Goal: Transaction & Acquisition: Purchase product/service

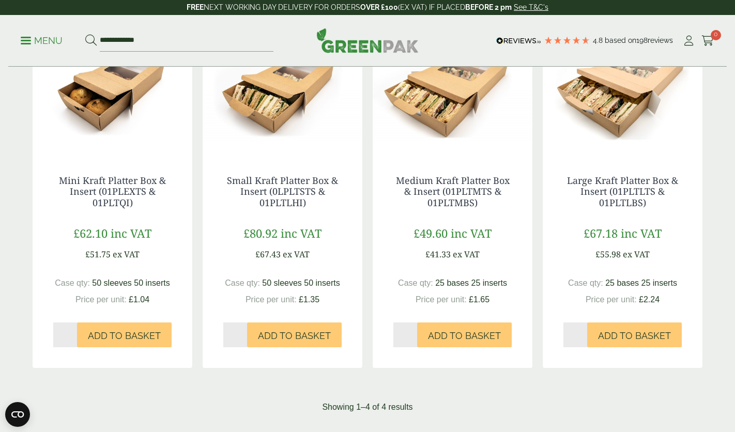
scroll to position [218, 0]
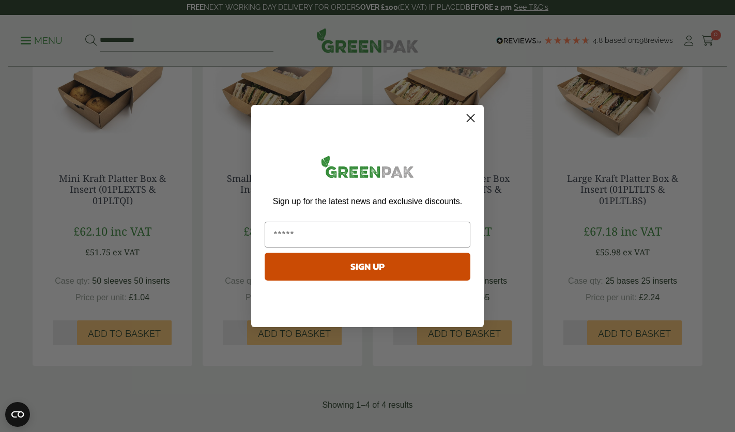
click at [472, 115] on icon "Close dialog" at bounding box center [470, 118] width 7 height 7
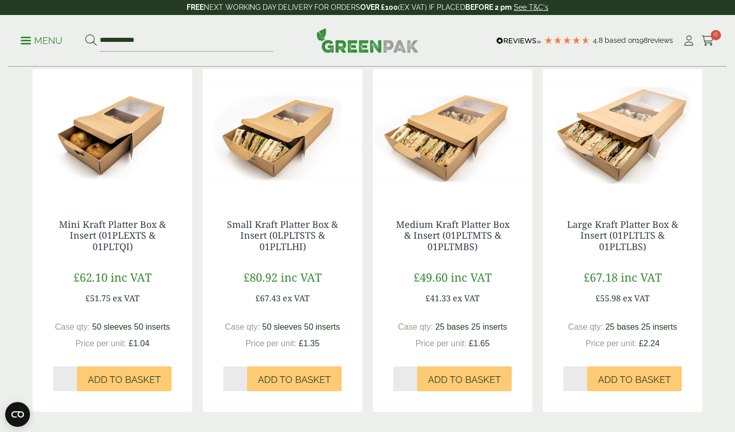
scroll to position [173, 0]
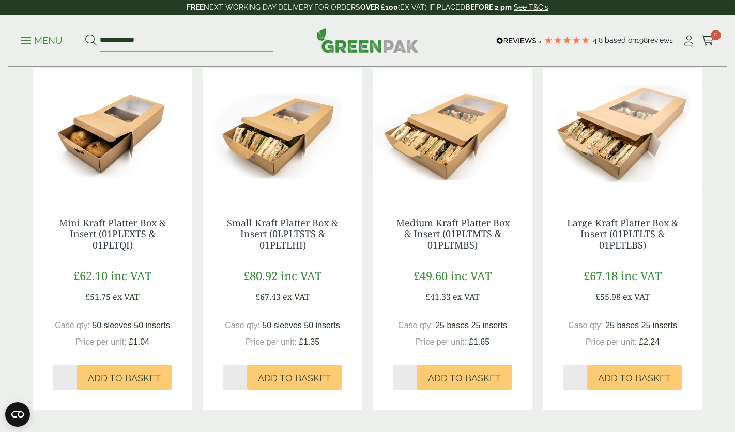
click at [635, 127] on img at bounding box center [623, 132] width 160 height 129
click at [428, 151] on img at bounding box center [453, 132] width 160 height 129
click at [614, 134] on img at bounding box center [623, 132] width 160 height 129
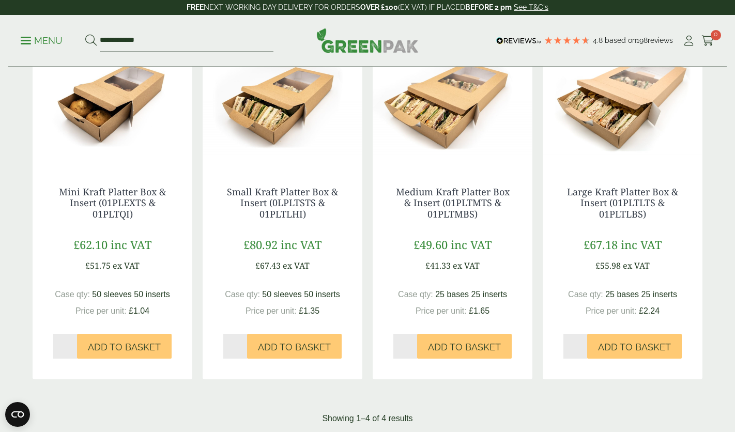
scroll to position [203, 0]
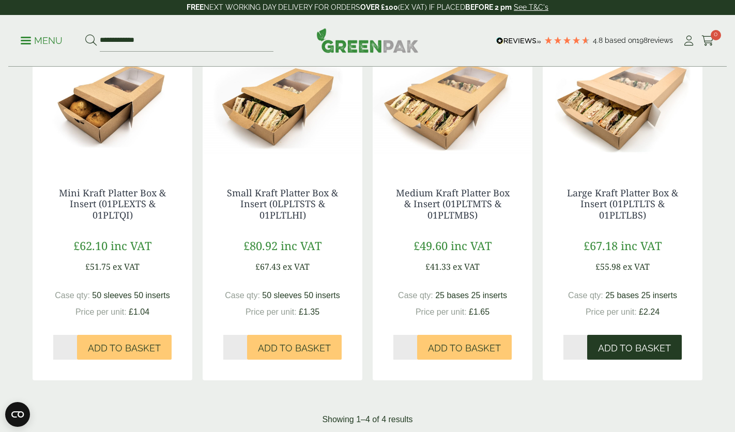
click at [631, 348] on span "Add to Basket" at bounding box center [634, 348] width 73 height 11
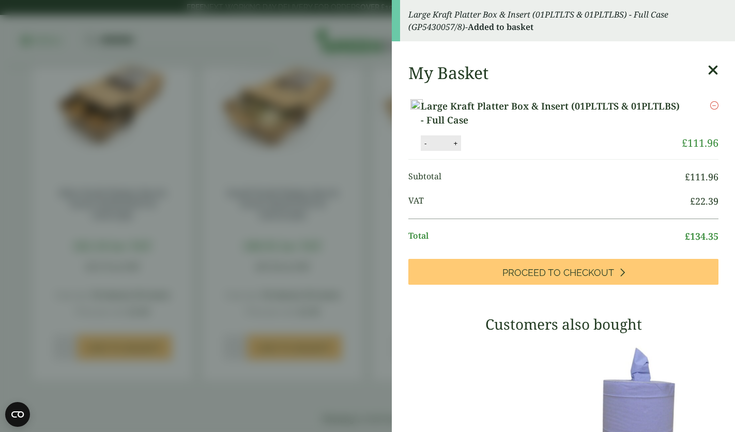
click at [429, 148] on button "-" at bounding box center [425, 143] width 8 height 9
type input "*"
click at [355, 407] on aside "Large Kraft Platter Box & Insert (01PLTLTS & 01PLTLBS) - Full Case (GP5430057/8…" at bounding box center [367, 216] width 735 height 432
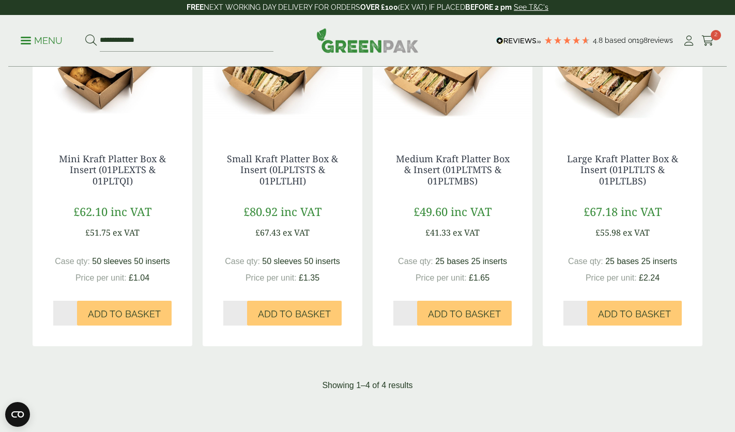
scroll to position [0, 0]
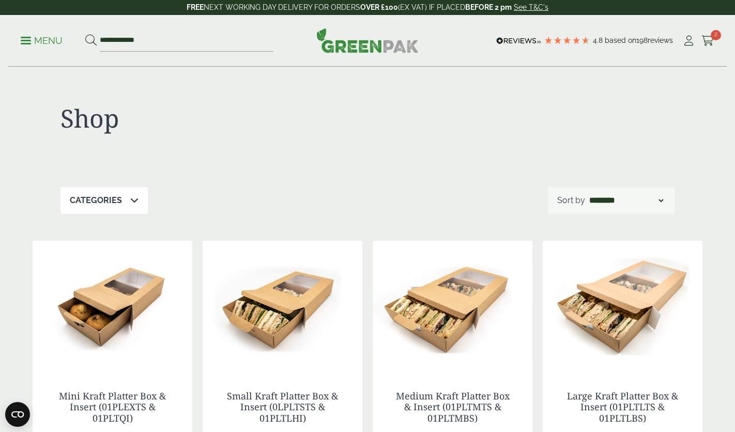
click at [28, 32] on ul "**********" at bounding box center [147, 41] width 253 height 22
click at [24, 43] on link "Menu" at bounding box center [42, 40] width 42 height 10
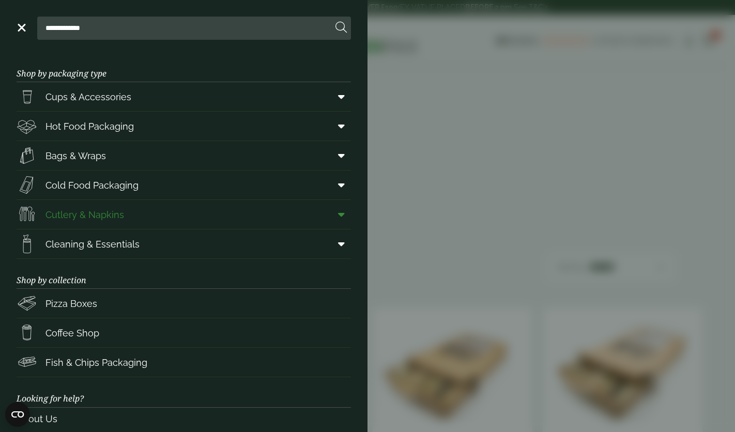
click at [129, 212] on link "Cutlery & Napkins" at bounding box center [184, 214] width 334 height 29
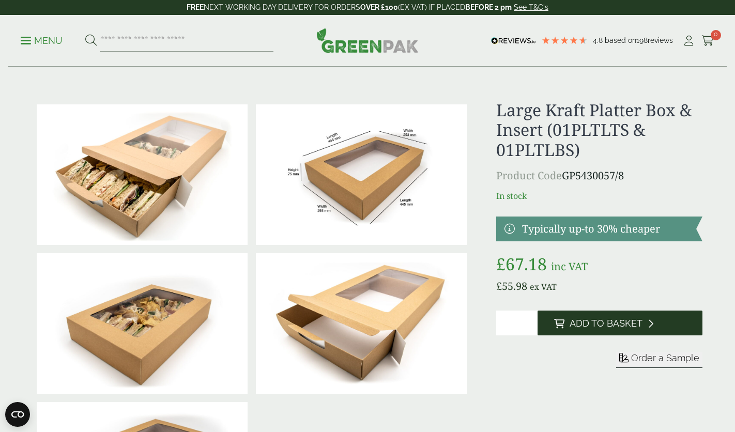
click at [605, 326] on span "Add to Basket" at bounding box center [606, 323] width 73 height 11
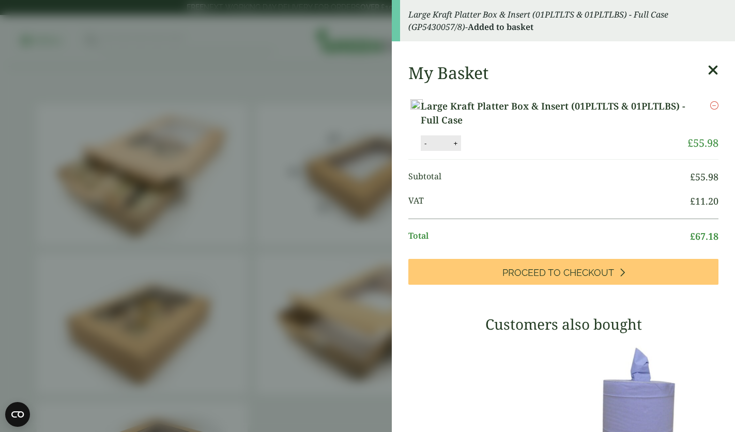
click at [234, 204] on aside "Large Kraft Platter Box & Insert (01PLTLTS & 01PLTLBS) - Full Case (GP5430057/8…" at bounding box center [367, 216] width 735 height 432
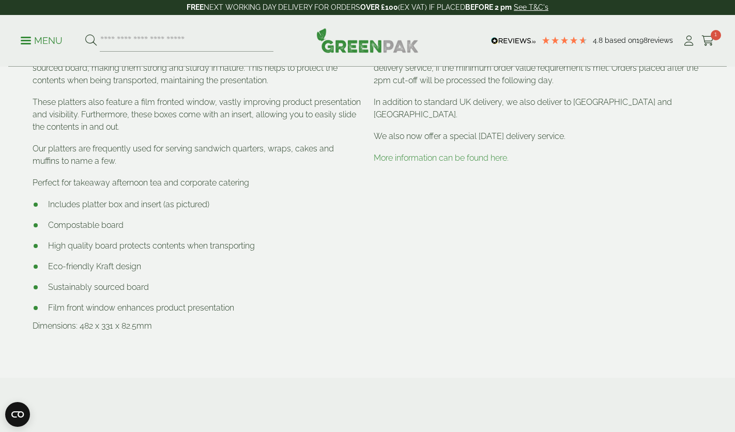
scroll to position [589, 0]
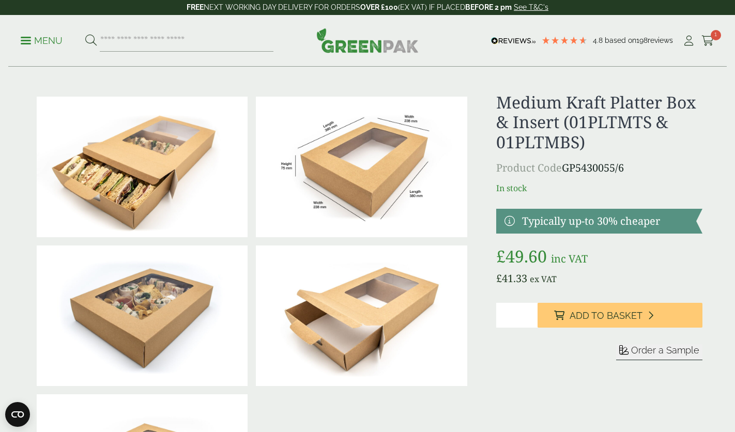
scroll to position [5, 0]
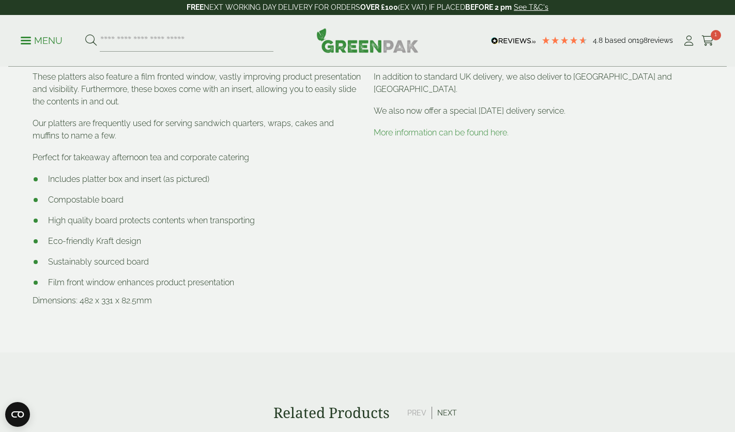
scroll to position [594, 0]
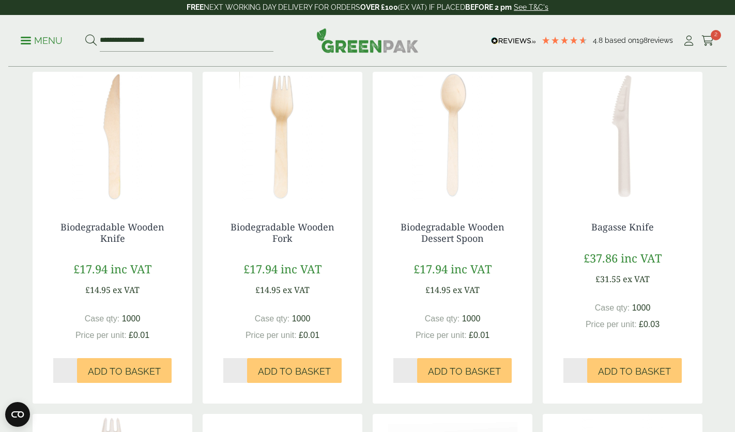
scroll to position [200, 0]
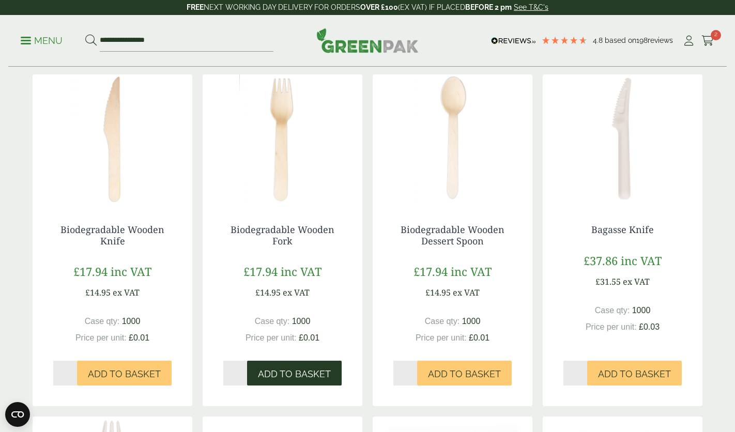
click at [297, 380] on span "Add to Basket" at bounding box center [294, 373] width 73 height 11
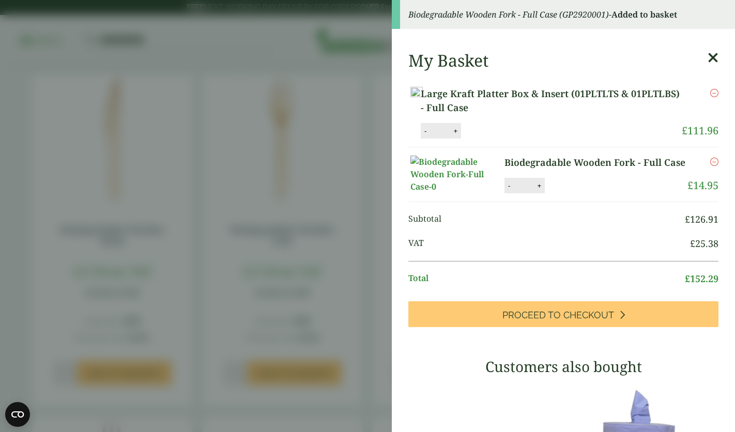
click at [429, 135] on button "-" at bounding box center [425, 131] width 8 height 9
type input "*"
click at [515, 139] on button "Update" at bounding box center [489, 132] width 52 height 16
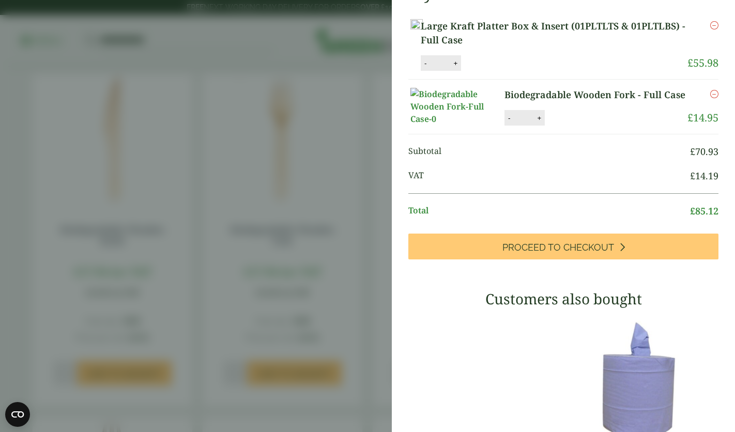
scroll to position [69, 0]
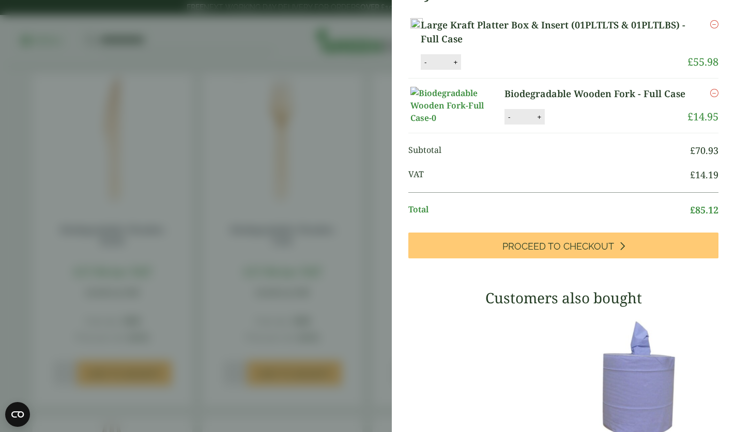
click at [346, 192] on aside "Basket quantity updated My Basket Large Kraft Platter Box & Insert (01PLTLTS & …" at bounding box center [367, 216] width 735 height 432
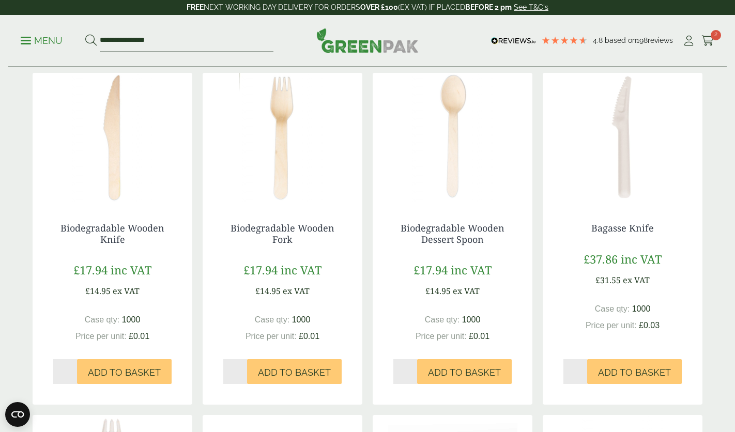
scroll to position [193, 0]
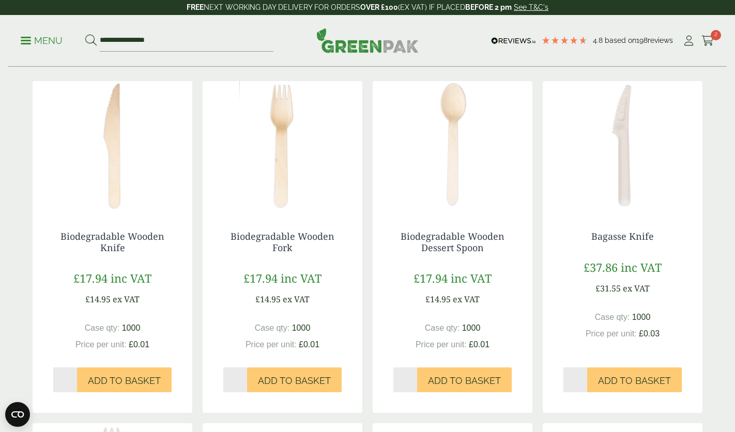
click at [273, 183] on img at bounding box center [283, 145] width 160 height 129
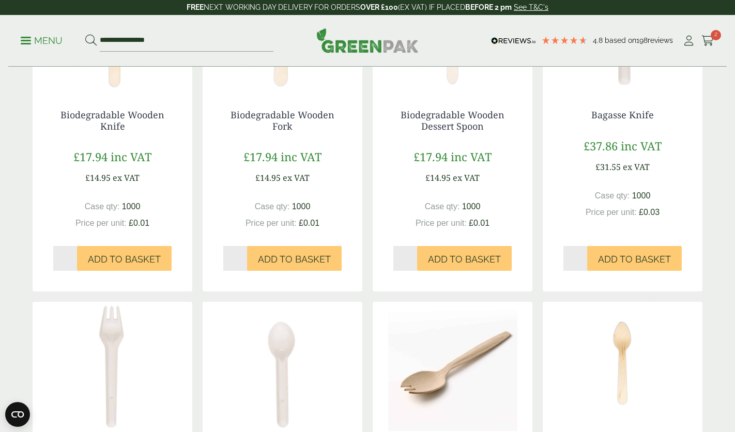
scroll to position [313, 0]
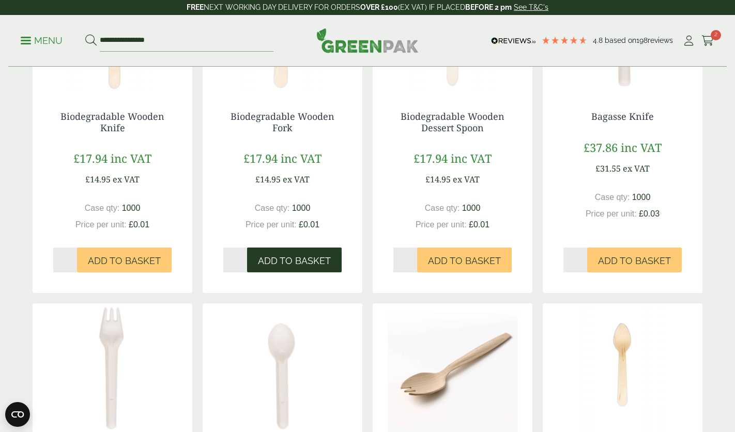
click at [284, 267] on span "Add to Basket" at bounding box center [294, 260] width 73 height 11
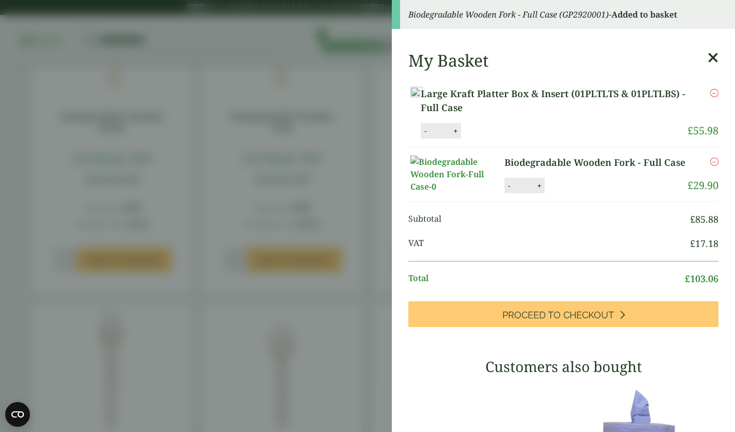
click at [361, 235] on aside "Biodegradable Wooden Fork - Full Case (GP2920001) - Added to basket My Basket L…" at bounding box center [367, 216] width 735 height 432
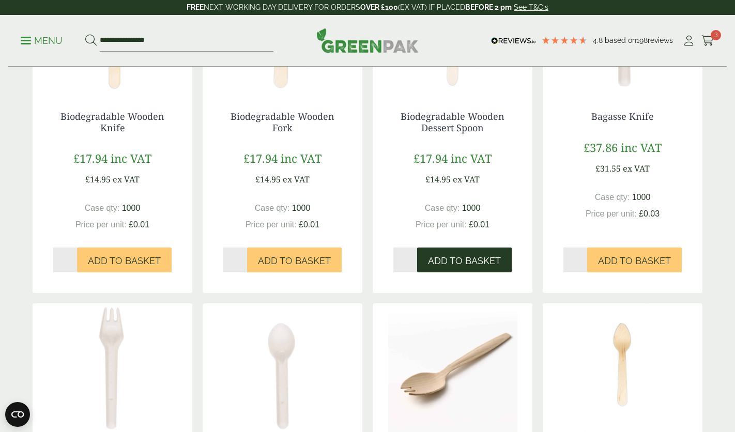
click at [478, 267] on span "Add to Basket" at bounding box center [464, 260] width 73 height 11
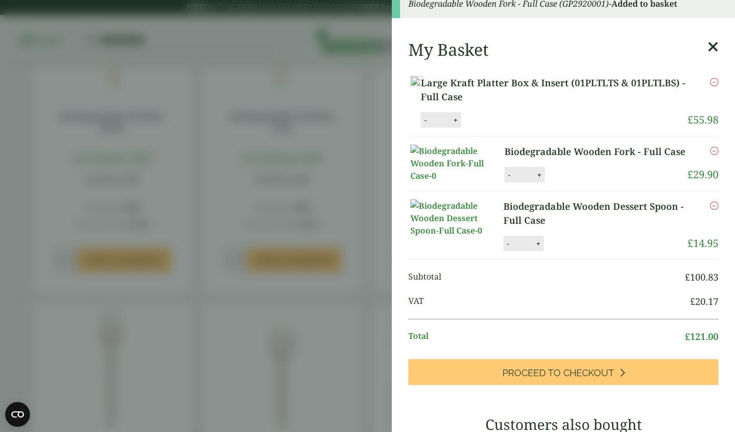
scroll to position [73, 0]
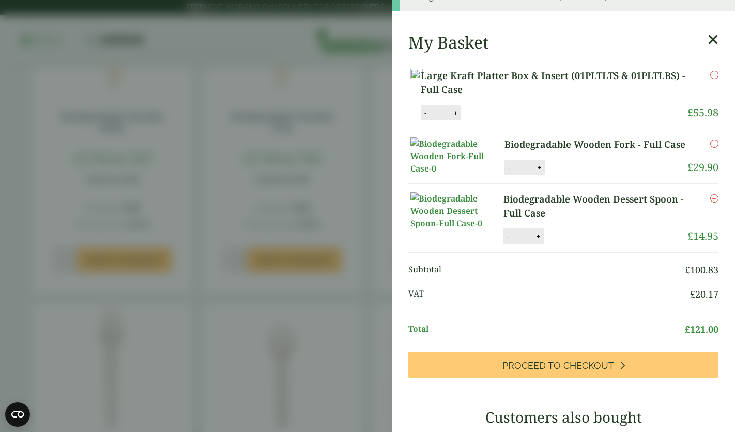
click at [511, 172] on button "-" at bounding box center [509, 167] width 8 height 9
type input "*"
click at [565, 176] on button "Update" at bounding box center [573, 168] width 52 height 16
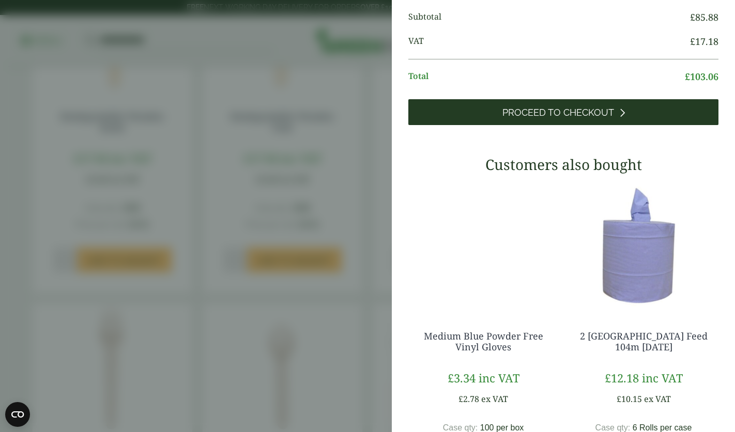
scroll to position [252, 0]
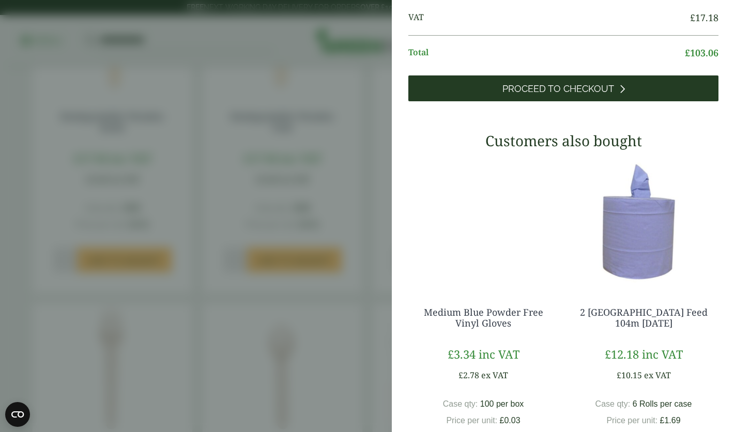
click at [561, 95] on span "Proceed to Checkout" at bounding box center [558, 88] width 112 height 11
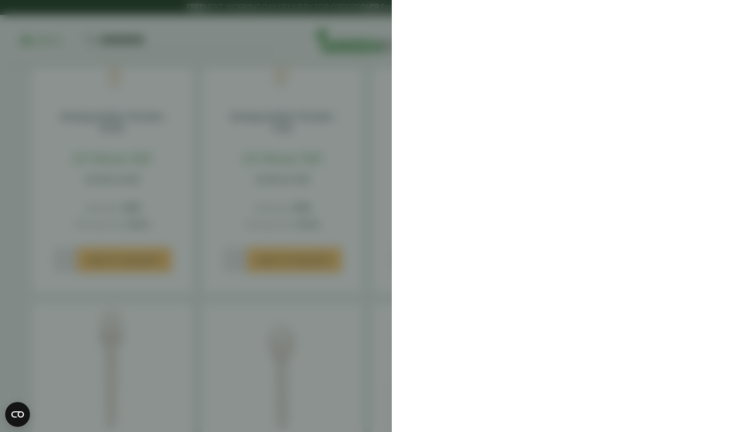
scroll to position [0, 0]
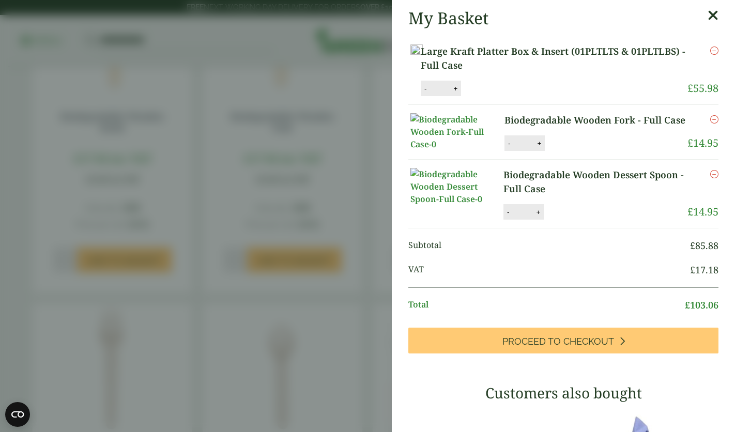
click at [218, 58] on aside "My Basket Large Kraft Platter Box & Insert (01PLTLTS & 01PLTLBS) - Full Case La…" at bounding box center [367, 216] width 735 height 432
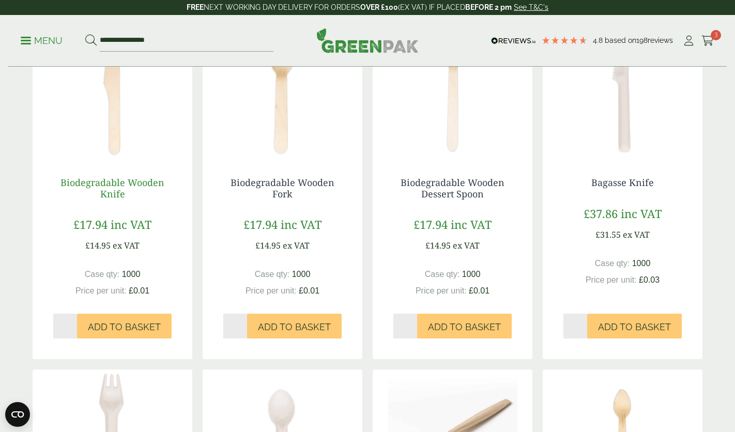
scroll to position [245, 0]
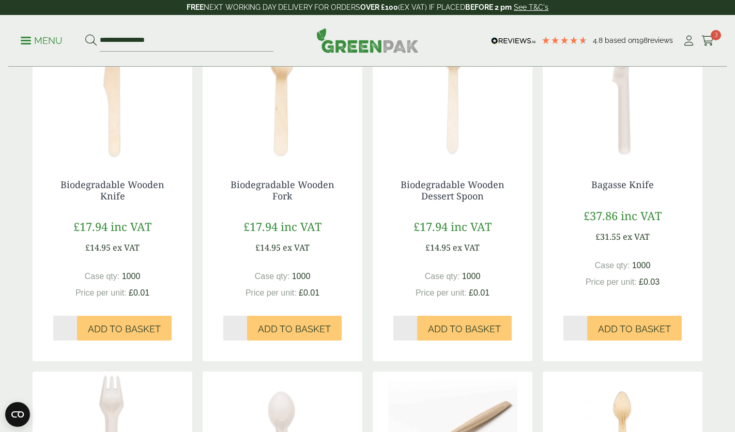
click at [23, 38] on p "Menu" at bounding box center [42, 41] width 42 height 12
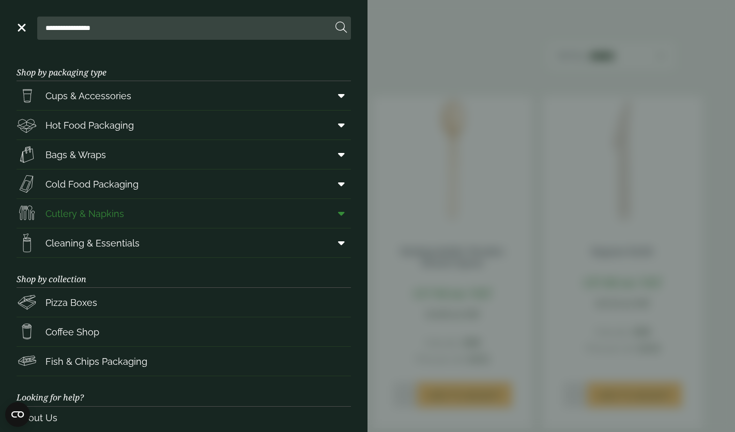
scroll to position [0, 0]
click at [86, 98] on span "Cups & Accessories" at bounding box center [88, 97] width 86 height 14
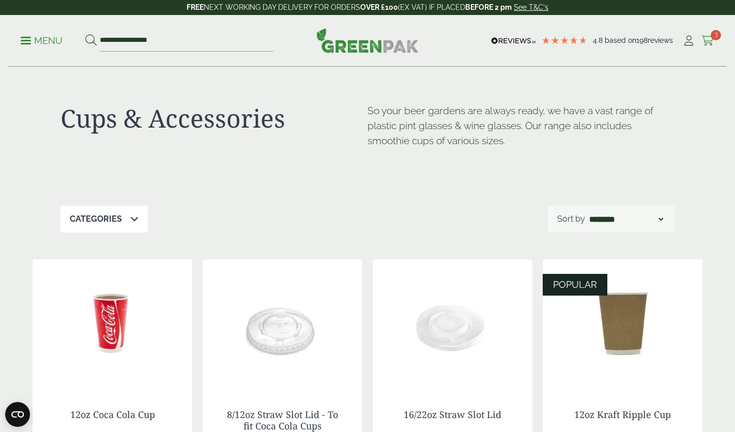
click at [706, 39] on icon at bounding box center [707, 41] width 13 height 10
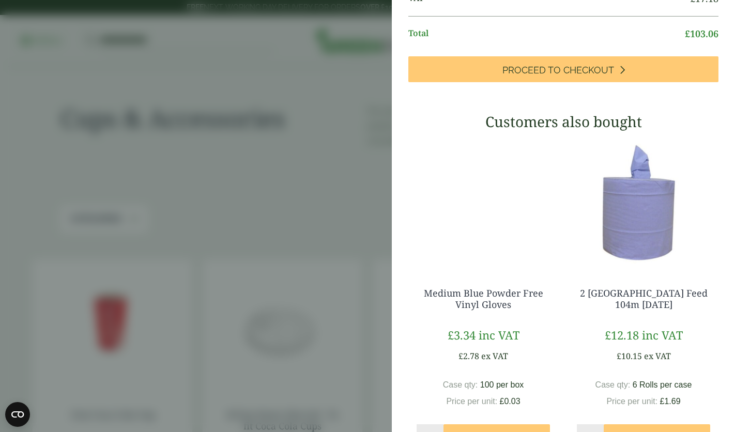
scroll to position [275, 0]
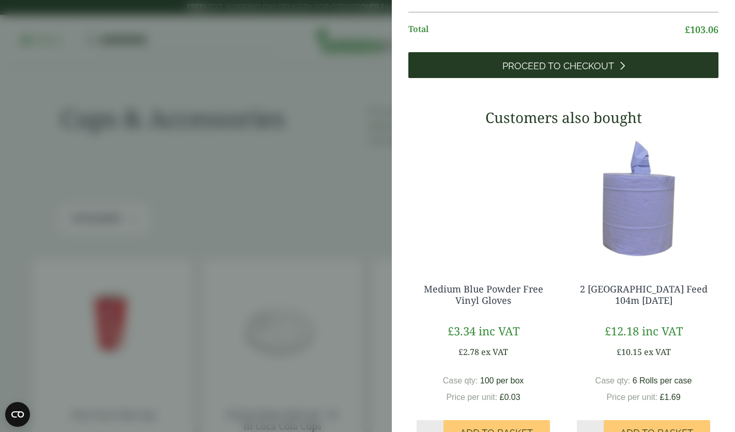
click at [582, 72] on span "Proceed to Checkout" at bounding box center [558, 65] width 112 height 11
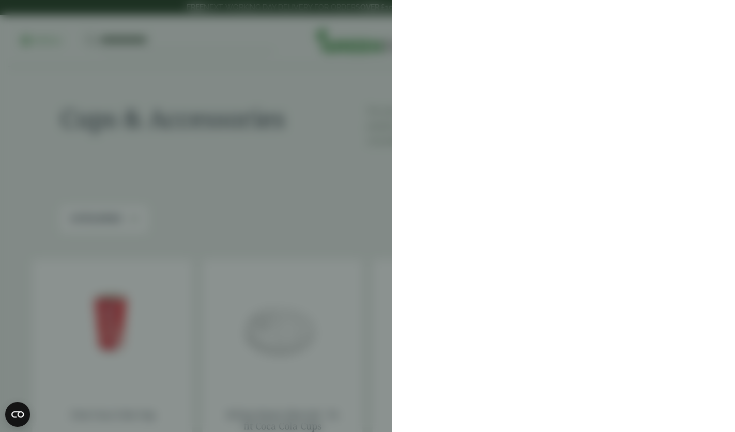
scroll to position [0, 0]
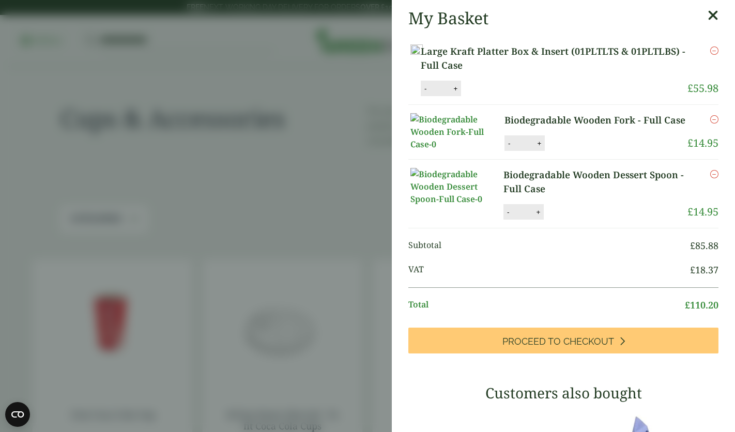
click at [270, 210] on aside "My Basket Large Kraft Platter Box & Insert (01PLTLTS & 01PLTLBS) - Full Case La…" at bounding box center [367, 216] width 735 height 432
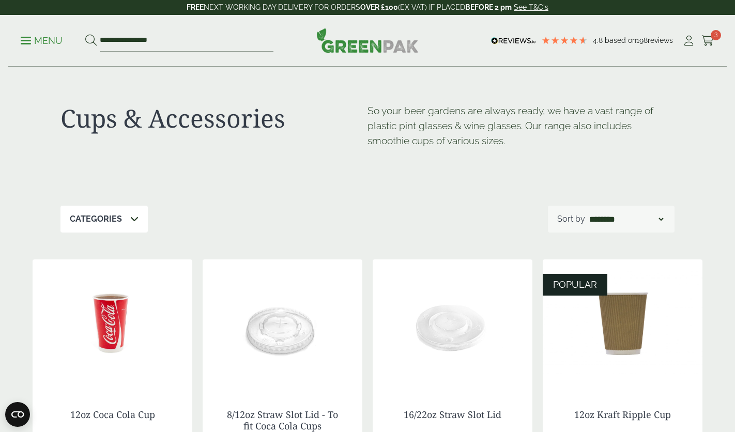
click at [707, 39] on icon at bounding box center [707, 41] width 13 height 10
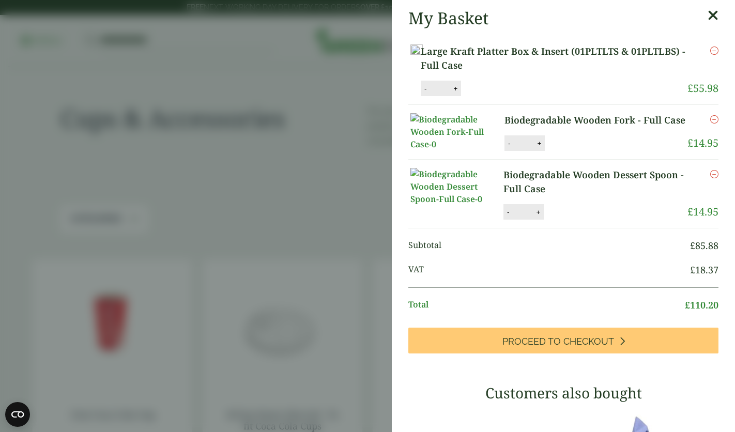
click at [565, 56] on link "Large Kraft Platter Box & Insert (01PLTLTS & 01PLTLBS) - Full Case" at bounding box center [554, 58] width 267 height 28
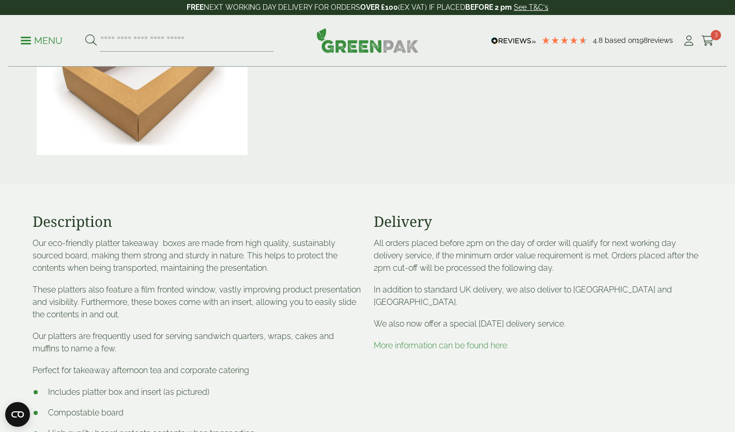
scroll to position [397, 0]
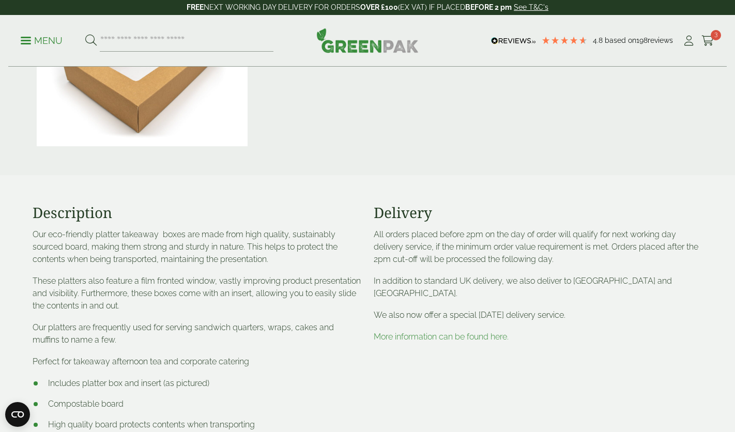
click at [478, 334] on link "More information can be found here." at bounding box center [441, 337] width 135 height 10
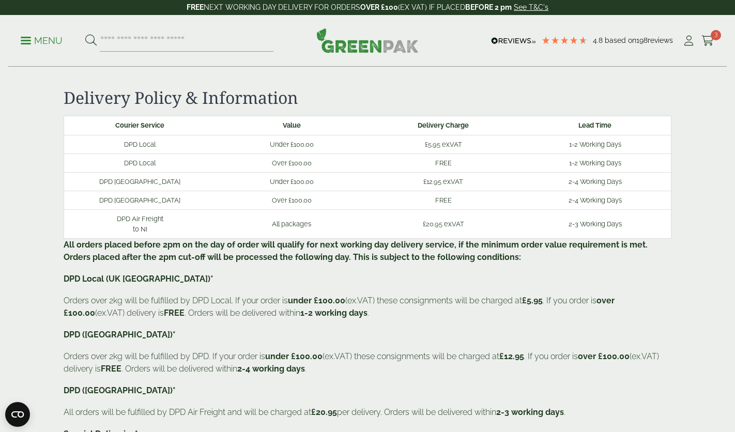
click at [709, 38] on icon at bounding box center [707, 41] width 13 height 10
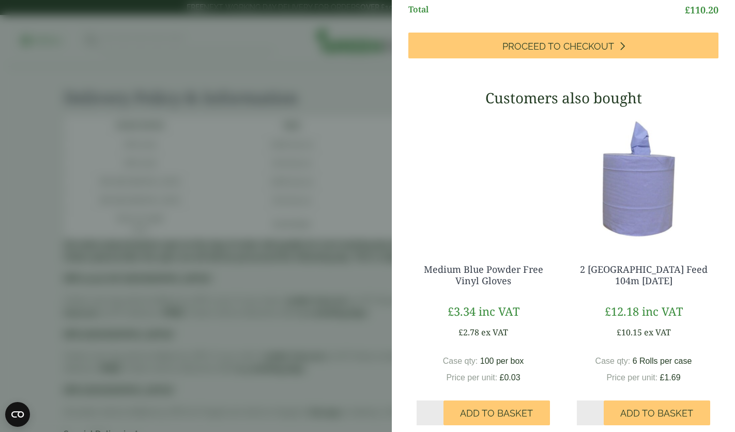
scroll to position [311, 0]
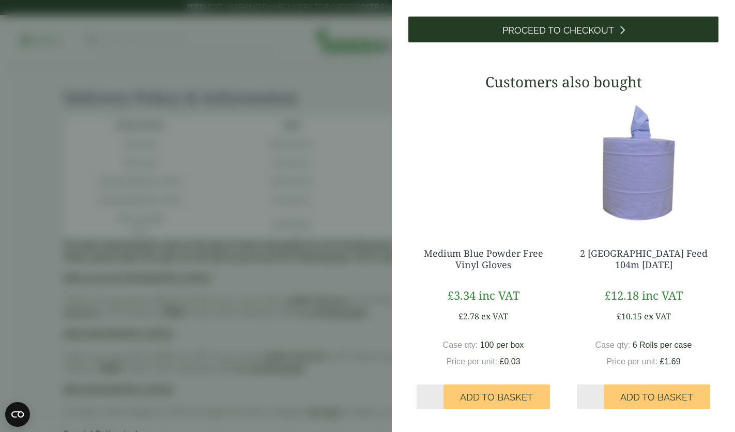
click at [632, 42] on link "Proceed to Checkout" at bounding box center [563, 30] width 310 height 26
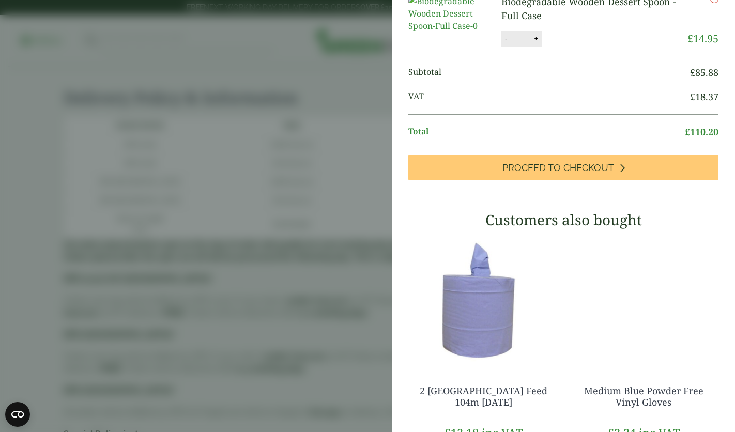
scroll to position [0, 0]
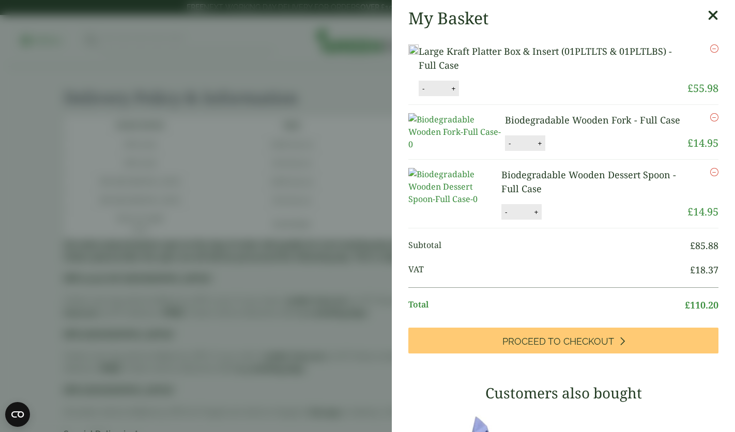
click at [340, 238] on aside "My Basket Large Kraft Platter Box & Insert (01PLTLTS & 01PLTLBS) - Full Case La…" at bounding box center [367, 216] width 735 height 432
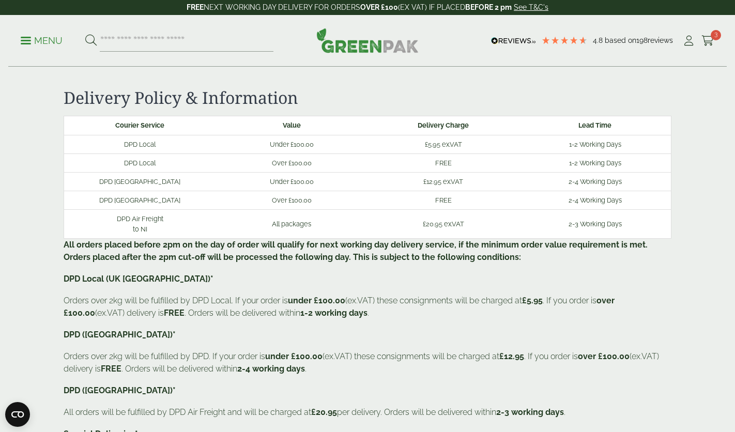
click at [25, 37] on link "Menu" at bounding box center [42, 40] width 42 height 10
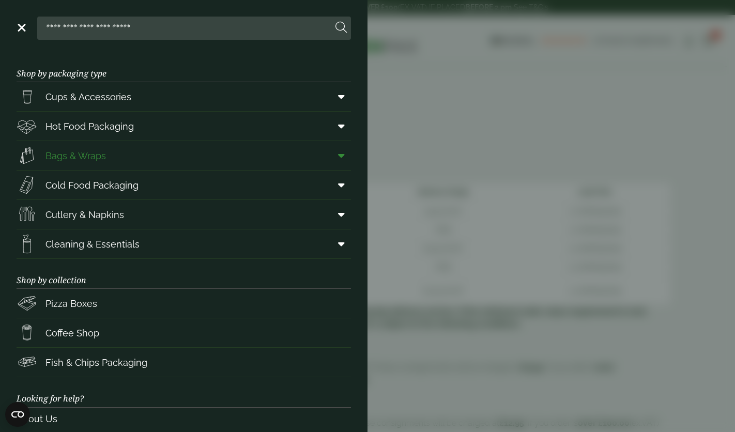
click at [93, 157] on span "Bags & Wraps" at bounding box center [75, 156] width 60 height 14
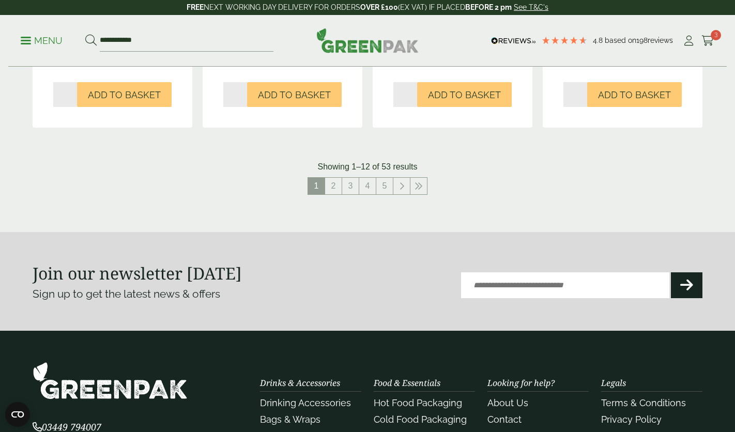
scroll to position [1169, 0]
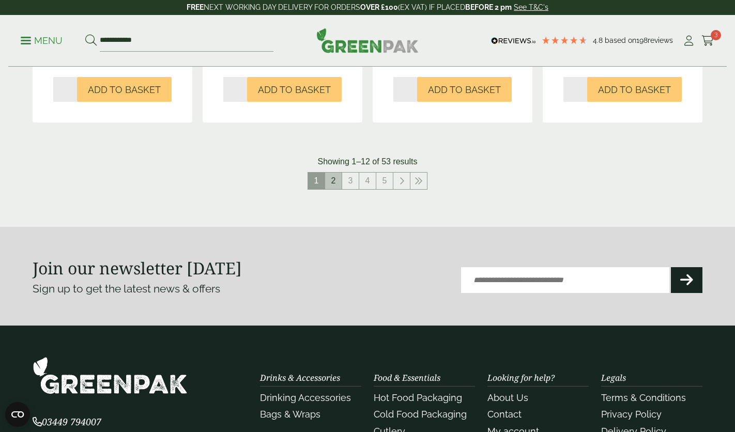
click at [330, 182] on link "2" at bounding box center [333, 181] width 17 height 17
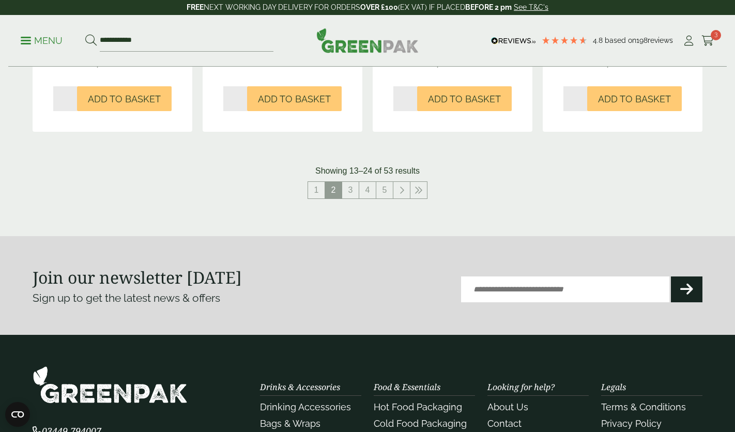
scroll to position [1031, 0]
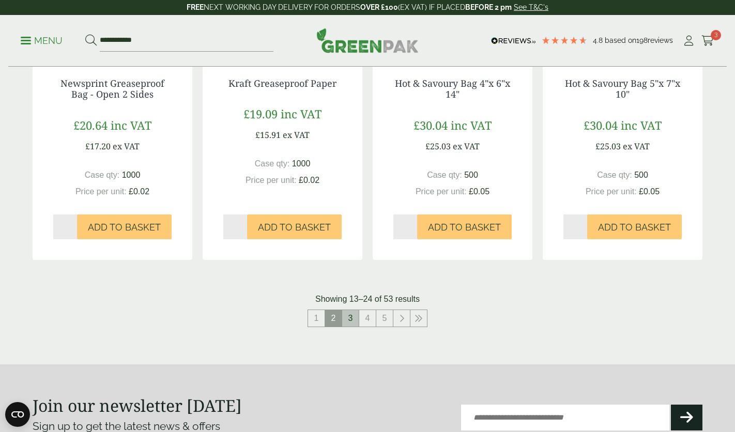
click at [350, 318] on link "3" at bounding box center [350, 318] width 17 height 17
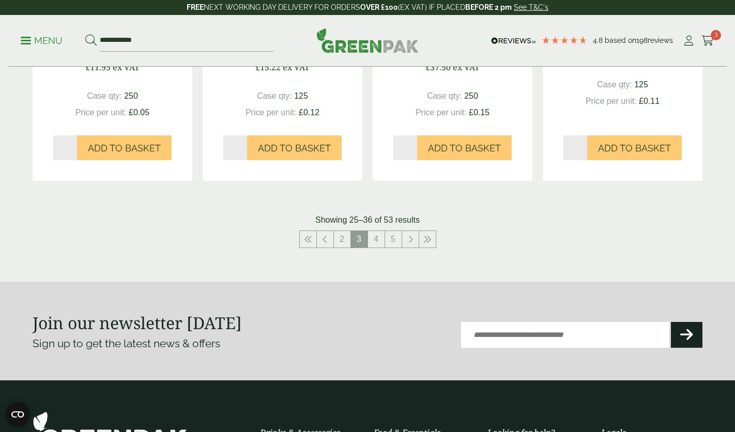
scroll to position [1120, 0]
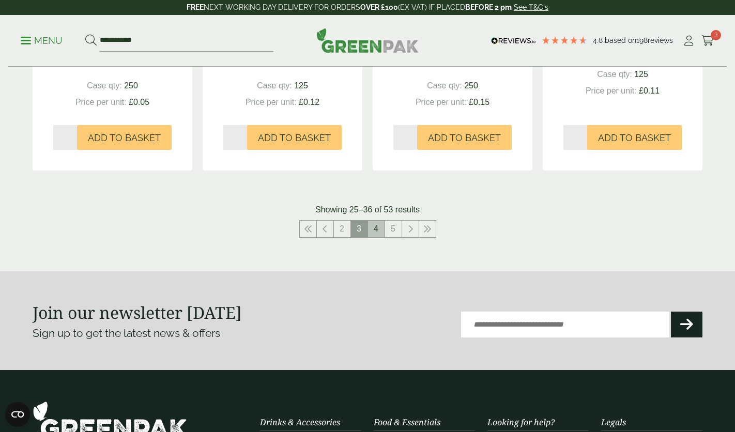
click at [376, 229] on link "4" at bounding box center [376, 229] width 17 height 17
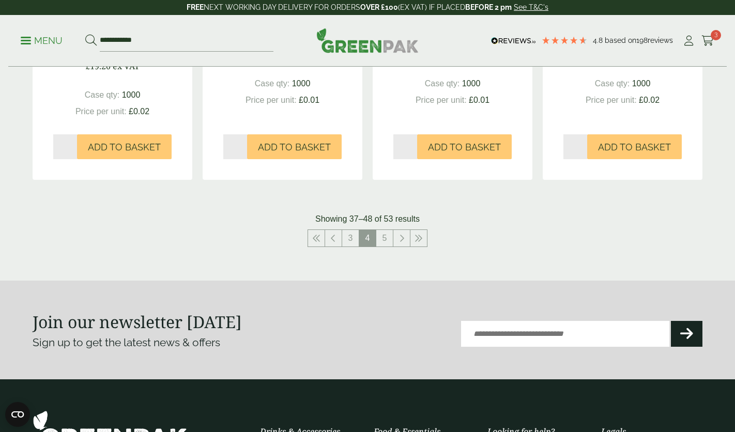
scroll to position [1125, 0]
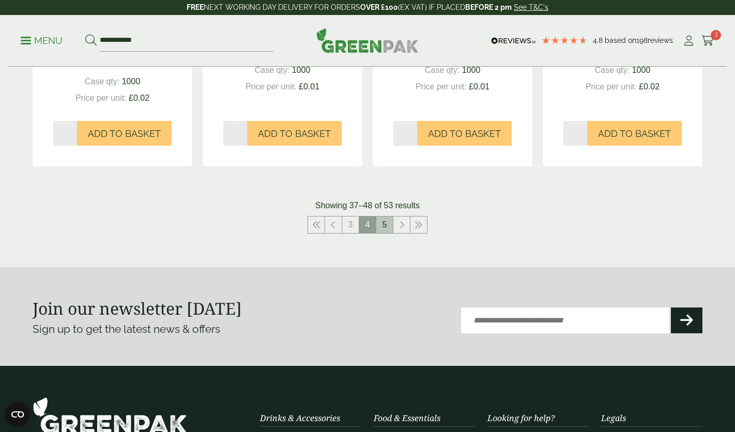
click at [387, 224] on link "5" at bounding box center [384, 225] width 17 height 17
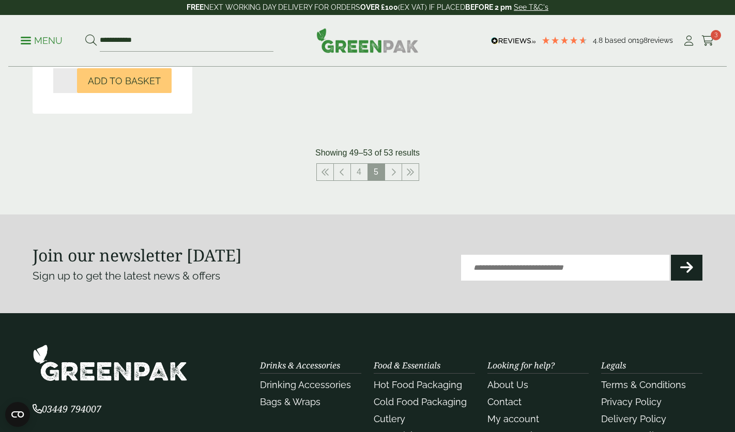
scroll to position [875, 0]
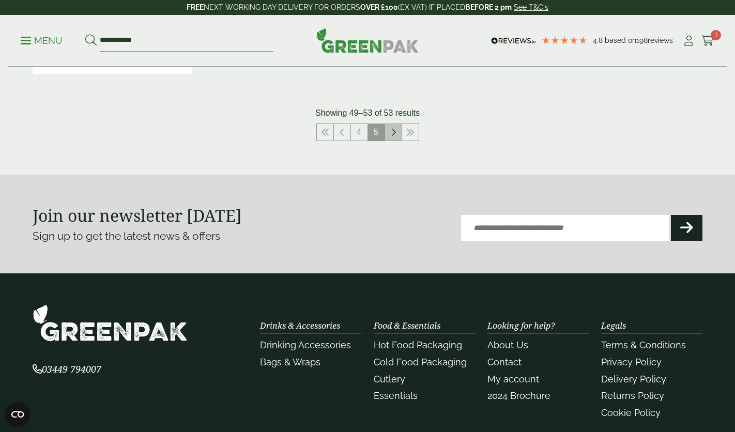
click at [391, 131] on icon at bounding box center [393, 132] width 5 height 8
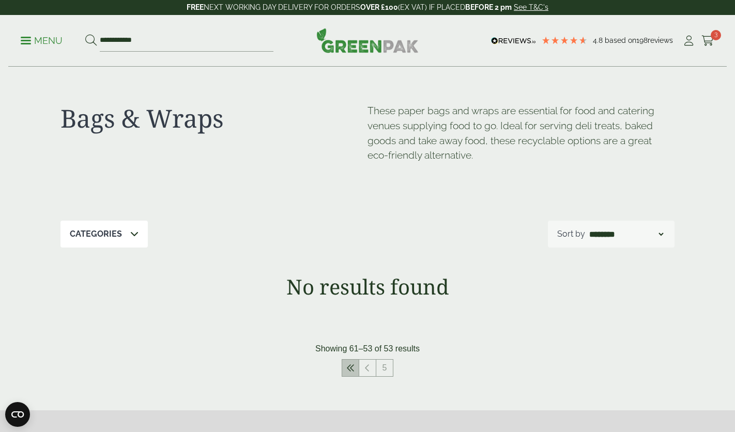
click at [347, 363] on link at bounding box center [350, 368] width 17 height 17
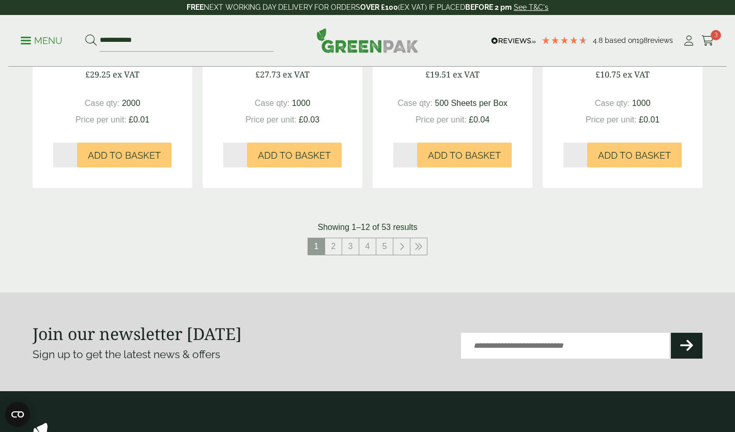
scroll to position [1115, 0]
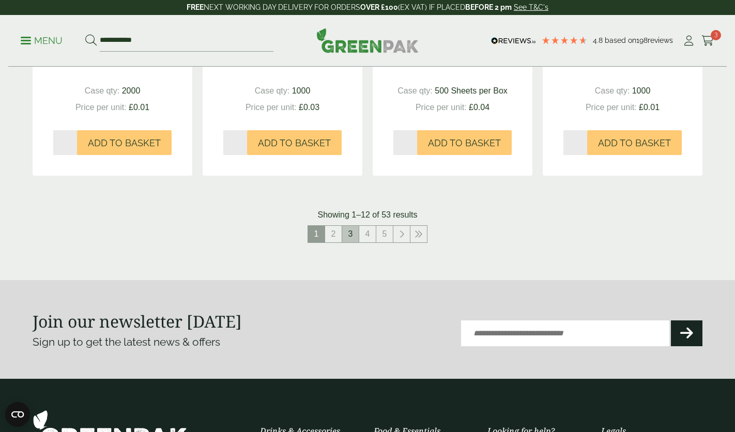
click at [350, 231] on link "3" at bounding box center [350, 234] width 17 height 17
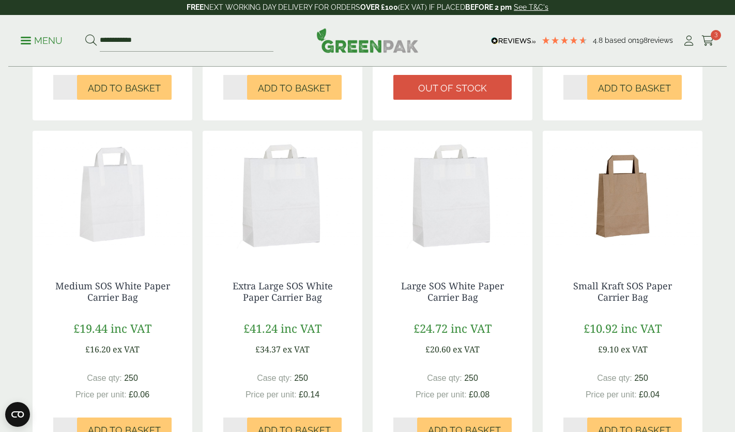
scroll to position [486, 0]
click at [602, 227] on img at bounding box center [623, 194] width 160 height 129
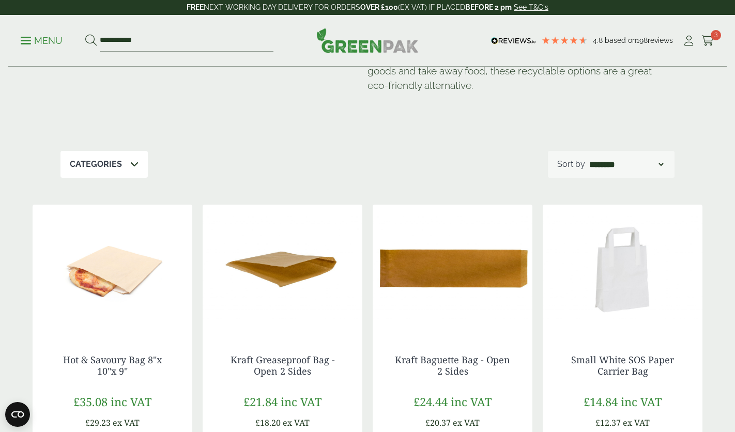
scroll to position [0, 0]
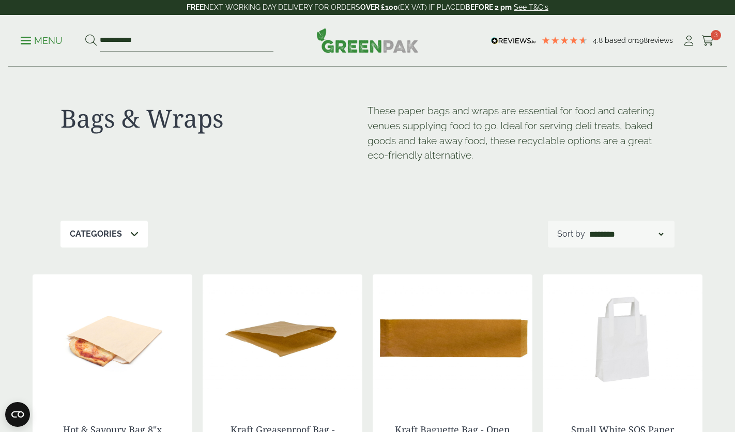
click at [32, 38] on p "Menu" at bounding box center [42, 41] width 42 height 12
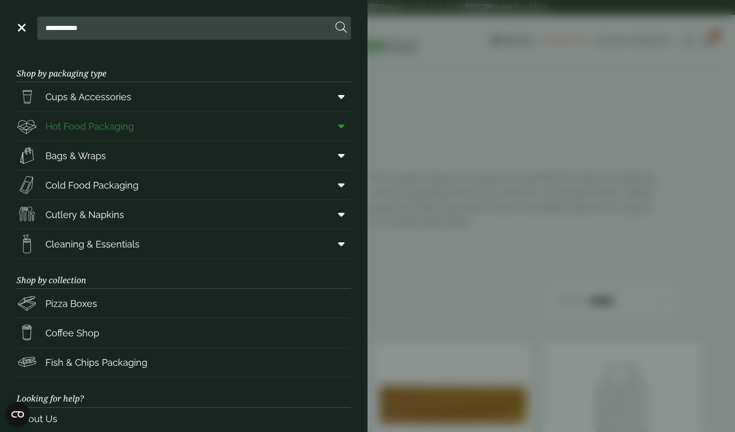
click at [101, 125] on span "Hot Food Packaging" at bounding box center [89, 126] width 88 height 14
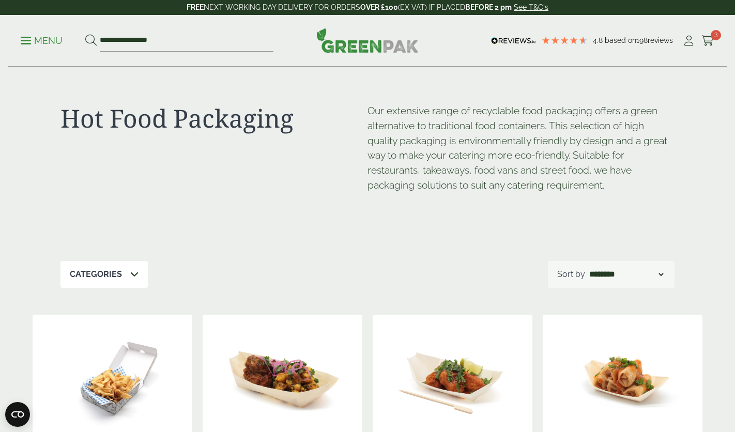
click at [27, 40] on span at bounding box center [26, 41] width 10 height 2
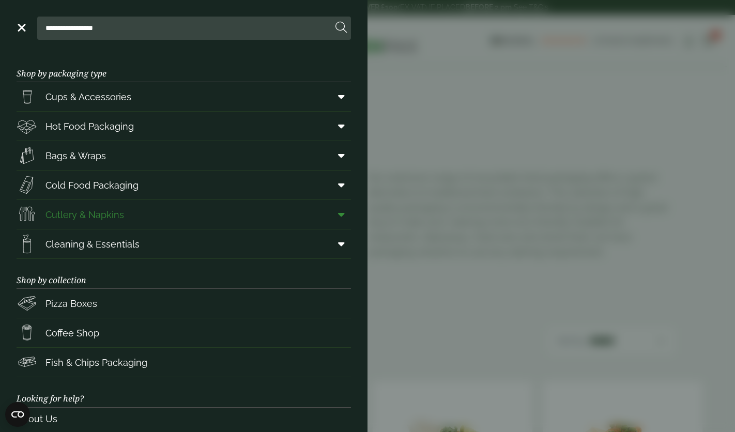
click at [105, 212] on span "Cutlery & Napkins" at bounding box center [84, 215] width 79 height 14
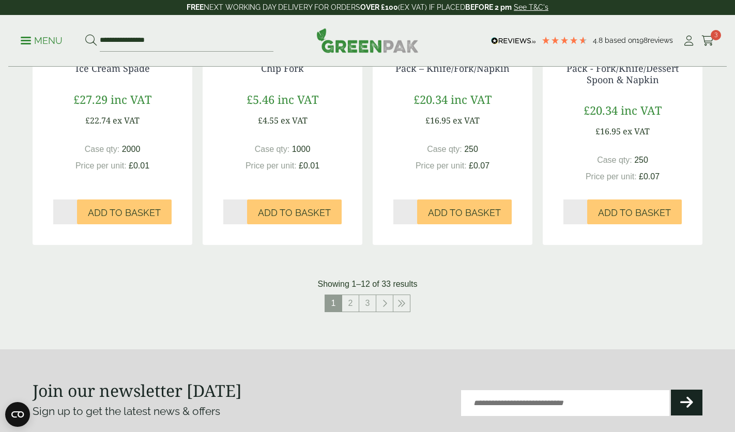
scroll to position [1068, 0]
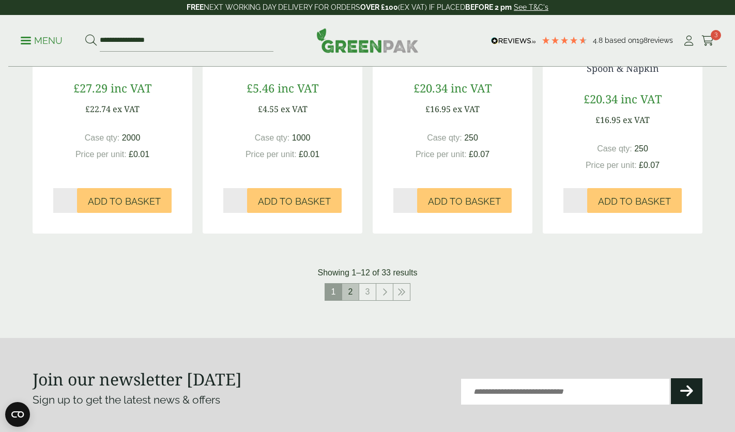
click at [353, 300] on link "2" at bounding box center [350, 292] width 17 height 17
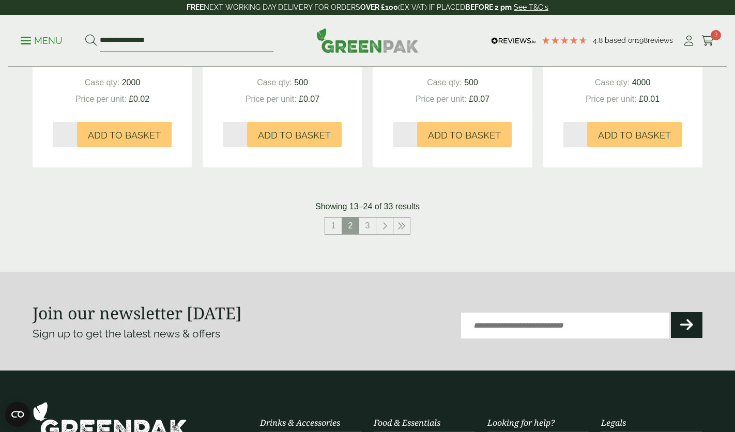
scroll to position [1169, 0]
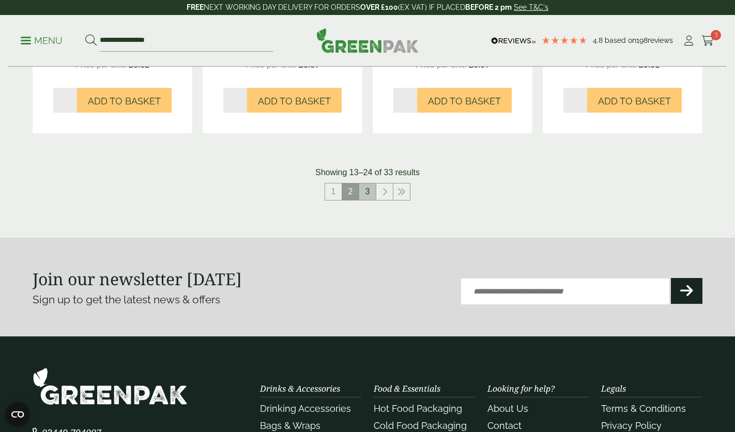
click at [372, 200] on link "3" at bounding box center [367, 191] width 17 height 17
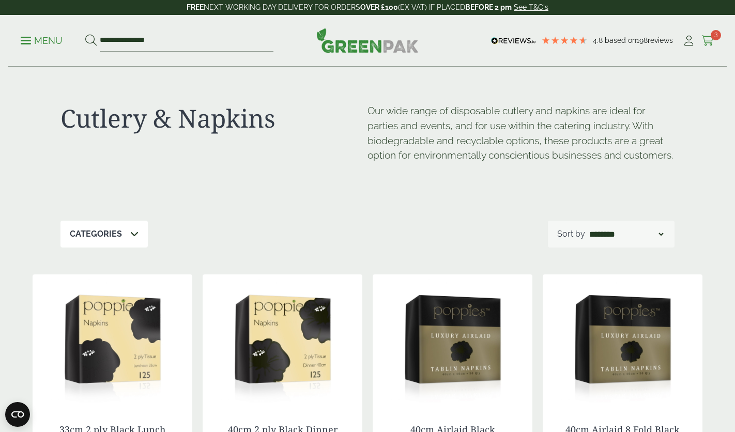
click at [712, 41] on icon at bounding box center [707, 41] width 13 height 10
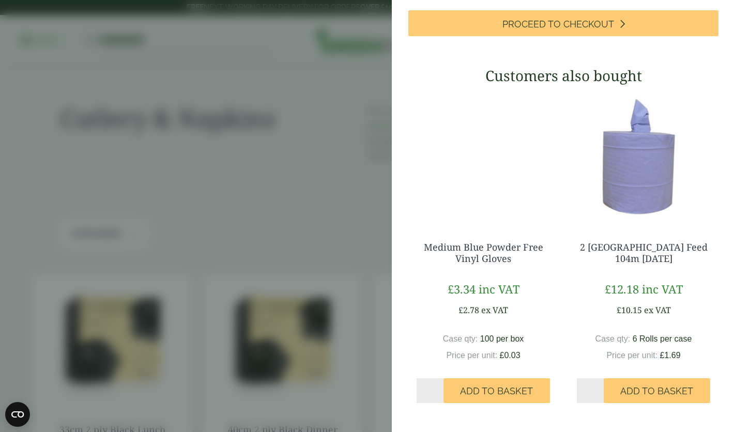
scroll to position [430, 0]
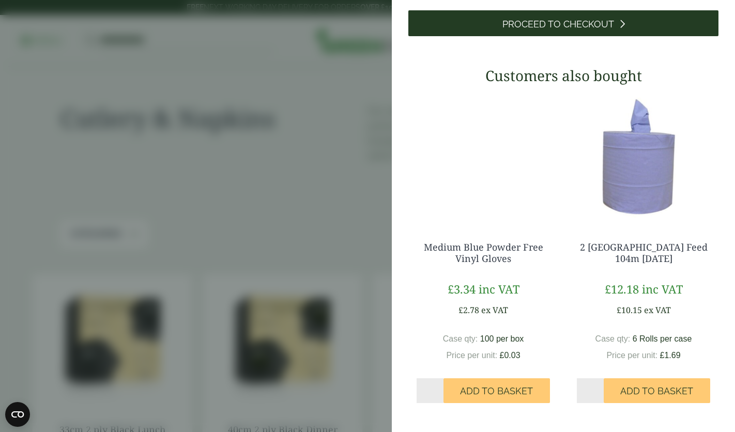
click at [624, 36] on link "Proceed to Checkout" at bounding box center [563, 23] width 310 height 26
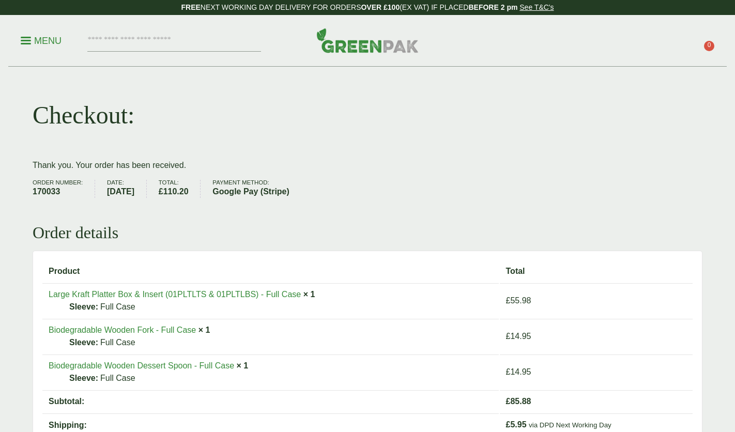
click at [382, 205] on div "Thank you. Your order has been received. Order number: 170033 Date: [DATE] Tota…" at bounding box center [368, 337] width 670 height 357
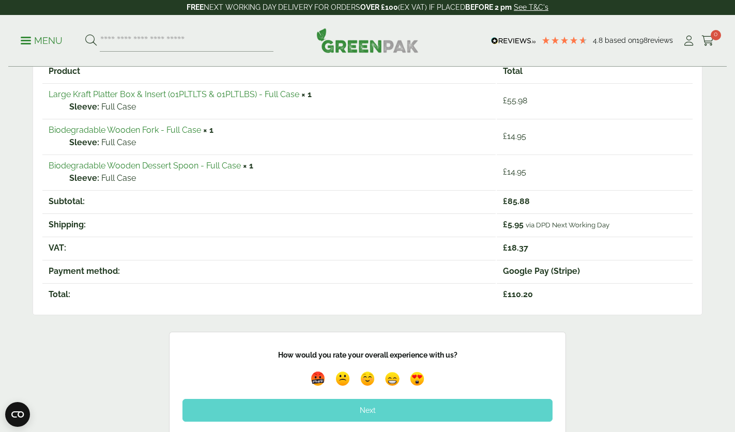
scroll to position [199, 0]
